Goal: Task Accomplishment & Management: Manage account settings

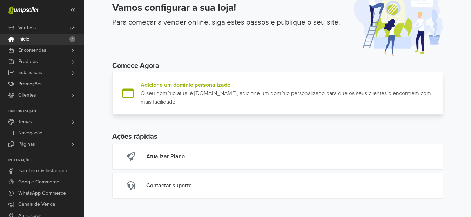
scroll to position [54, 0]
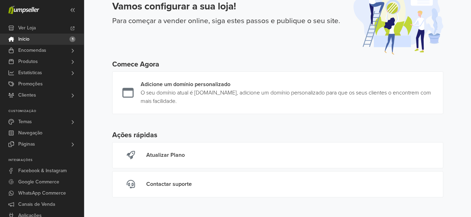
click at [72, 37] on span "1" at bounding box center [72, 39] width 6 height 6
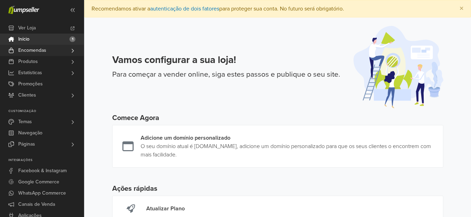
click at [34, 52] on span "Encomendas" at bounding box center [32, 50] width 28 height 11
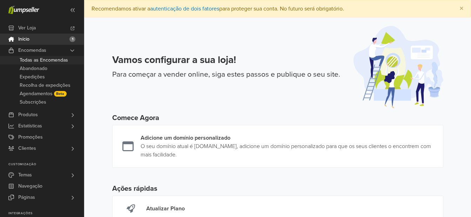
click at [33, 59] on span "Todas as Encomendas" at bounding box center [44, 60] width 48 height 8
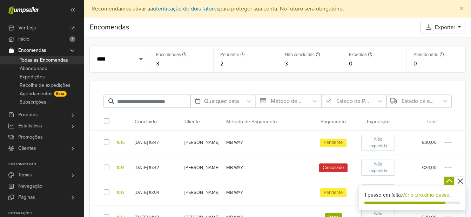
click at [459, 180] on icon "button" at bounding box center [460, 181] width 9 height 9
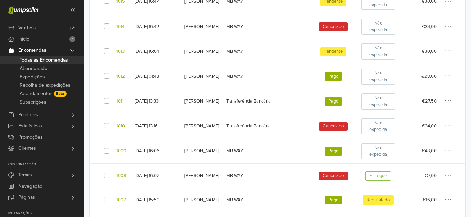
scroll to position [149, 0]
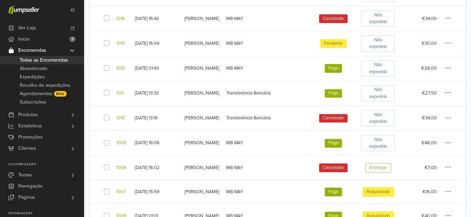
click at [446, 119] on icon "button" at bounding box center [448, 118] width 6 height 7
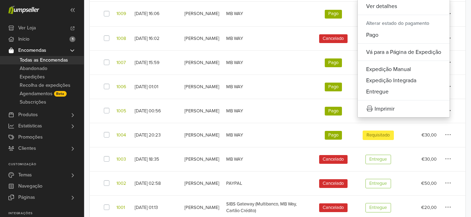
scroll to position [290, 0]
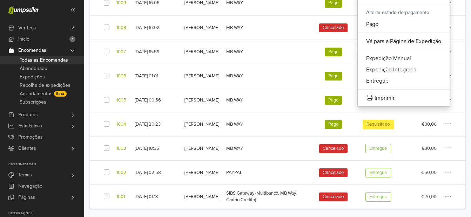
click at [383, 127] on span "Requisitado" at bounding box center [377, 124] width 31 height 9
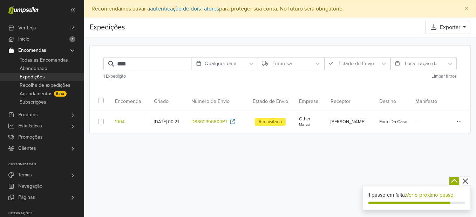
click at [454, 120] on button "button" at bounding box center [459, 121] width 14 height 13
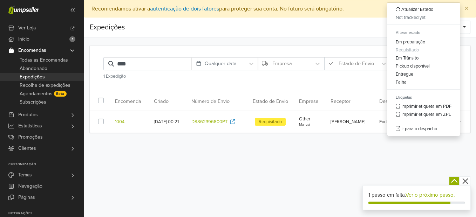
click at [371, 154] on div "Preferências Subscrição Logout × Recomendamos ativar a autenticação de dois fat…" at bounding box center [280, 108] width 392 height 217
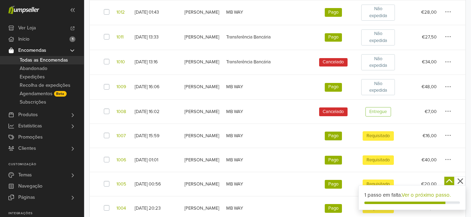
scroll to position [216, 0]
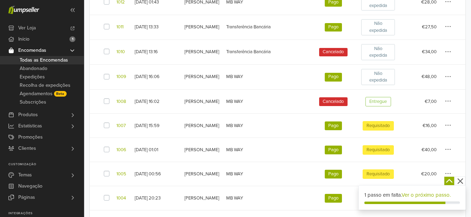
click at [375, 127] on span "Requisitado" at bounding box center [377, 125] width 31 height 9
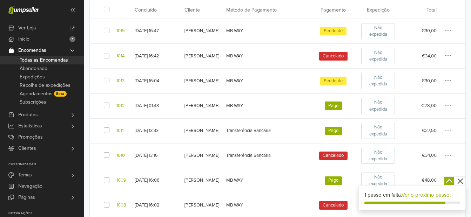
scroll to position [105, 0]
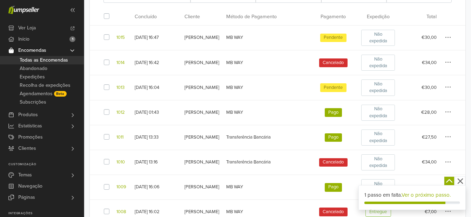
click at [448, 113] on icon "button" at bounding box center [447, 112] width 5 height 1
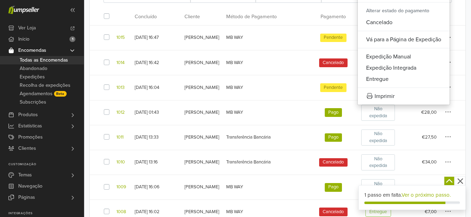
click at [445, 113] on icon "button" at bounding box center [448, 112] width 6 height 7
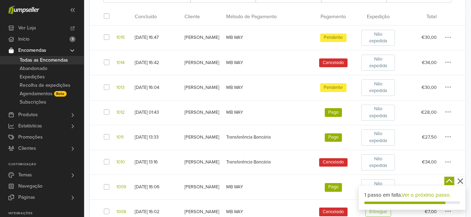
click at [448, 114] on icon "button" at bounding box center [448, 112] width 6 height 7
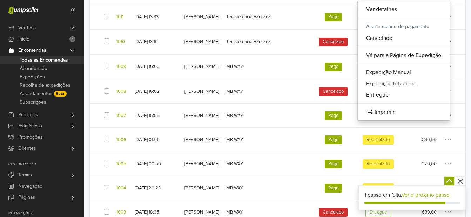
scroll to position [245, 0]
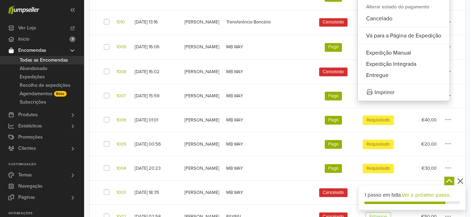
click at [452, 120] on td "€40,00 Ver detalhes Alterar estado do pagamento Cancelado Vá para a Página de E…" at bounding box center [432, 120] width 66 height 24
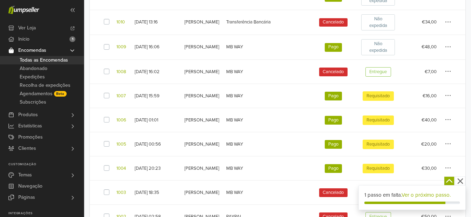
click at [448, 120] on icon "button" at bounding box center [448, 119] width 6 height 7
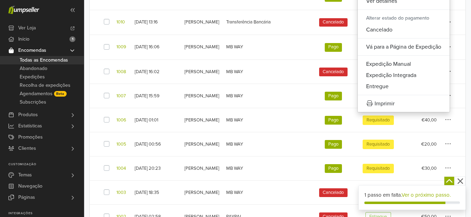
click at [351, 120] on div "Pago" at bounding box center [333, 120] width 39 height 9
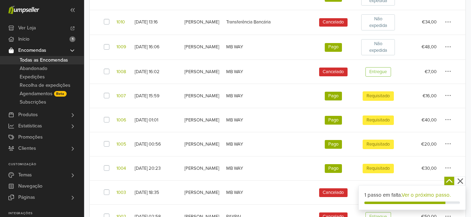
click at [245, 93] on td "MB WAY" at bounding box center [266, 96] width 88 height 24
click at [203, 93] on div "Rodrigo Maia" at bounding box center [201, 96] width 35 height 7
click at [202, 95] on div "Rodrigo Maia" at bounding box center [201, 96] width 35 height 7
click at [147, 93] on div "2025-08-30 15:59" at bounding box center [156, 96] width 43 height 7
click at [354, 103] on td "Pago" at bounding box center [333, 96] width 47 height 24
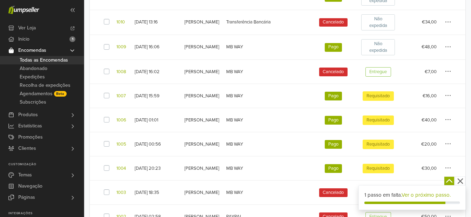
click at [372, 97] on span "Requisitado" at bounding box center [377, 96] width 31 height 9
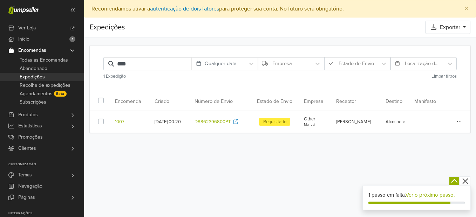
click at [461, 126] on button "button" at bounding box center [459, 121] width 14 height 13
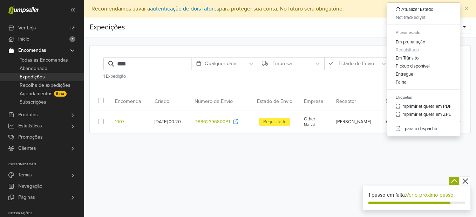
click at [408, 147] on div "Preferências Subscrição Logout × Recomendamos ativar a autenticação de dois fat…" at bounding box center [280, 108] width 392 height 217
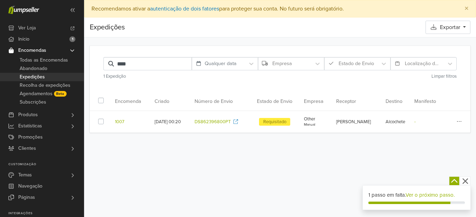
click at [462, 121] on button "button" at bounding box center [459, 121] width 14 height 13
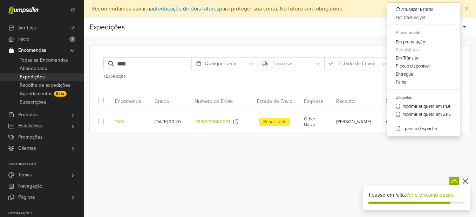
click at [332, 93] on th "Empresa" at bounding box center [316, 101] width 32 height 20
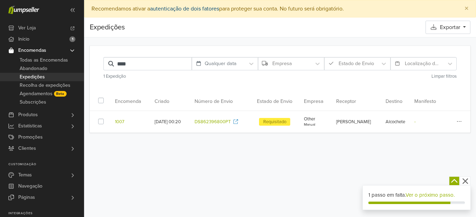
click at [198, 8] on link "autenticação de dois fatores" at bounding box center [184, 8] width 69 height 7
click at [471, 9] on button "×" at bounding box center [467, 8] width 18 height 17
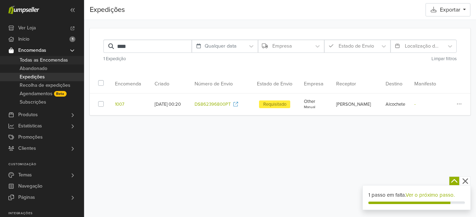
click at [32, 62] on span "Todas as Encomendas" at bounding box center [44, 60] width 48 height 8
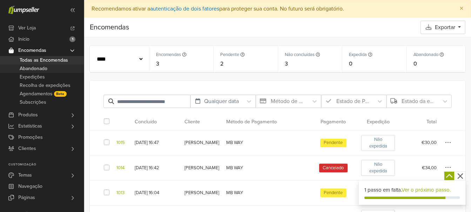
click at [34, 66] on span "Abandonado" at bounding box center [34, 69] width 28 height 8
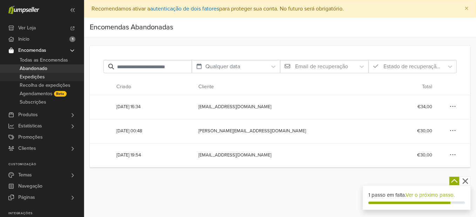
click at [39, 74] on span "Expedições" at bounding box center [32, 77] width 25 height 8
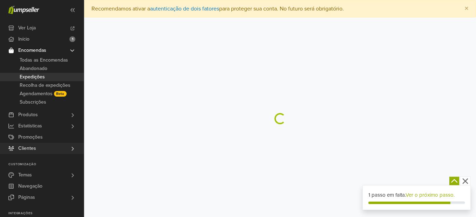
click at [36, 147] on link "Clientes" at bounding box center [42, 148] width 84 height 11
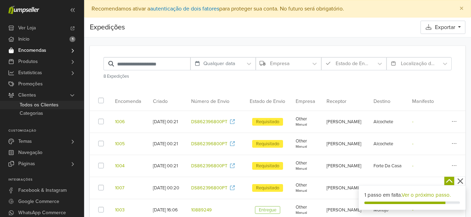
click at [38, 106] on span "Todos os Clientes" at bounding box center [39, 105] width 39 height 8
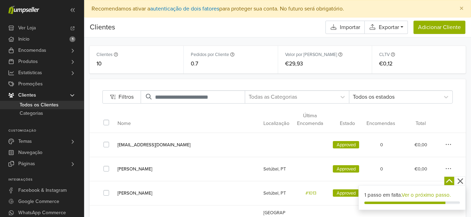
click at [461, 181] on icon "button" at bounding box center [460, 182] width 6 height 6
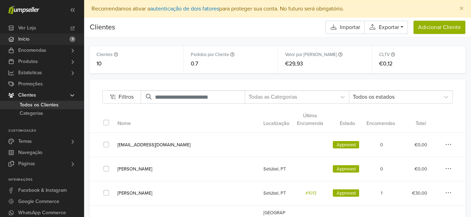
click at [25, 39] on span "Início" at bounding box center [23, 39] width 11 height 11
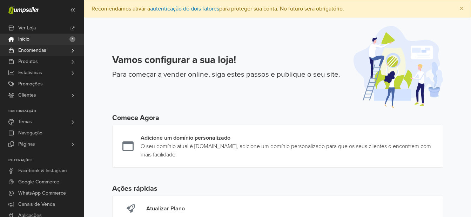
click at [31, 53] on span "Encomendas" at bounding box center [32, 50] width 28 height 11
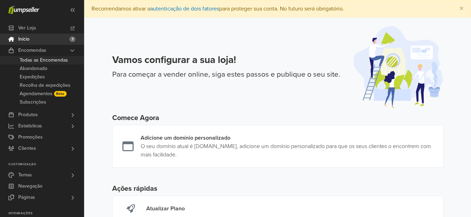
click at [50, 60] on span "Todas as Encomendas" at bounding box center [44, 60] width 48 height 8
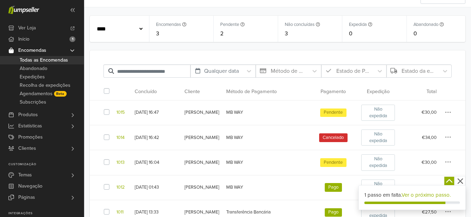
scroll to position [44, 0]
